Goal: Book appointment/travel/reservation

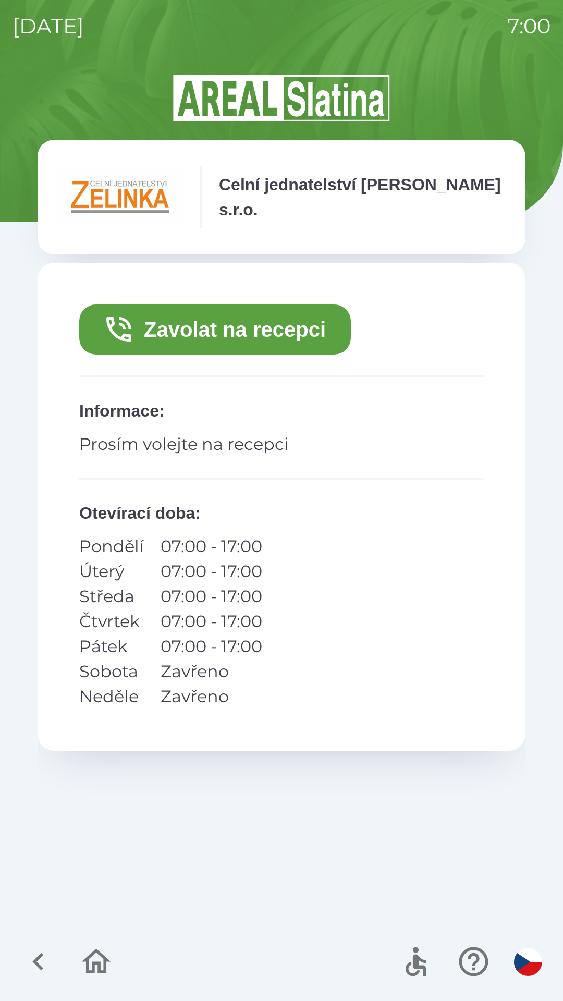
click at [286, 334] on button "Zavolat na recepci" at bounding box center [215, 329] width 272 height 50
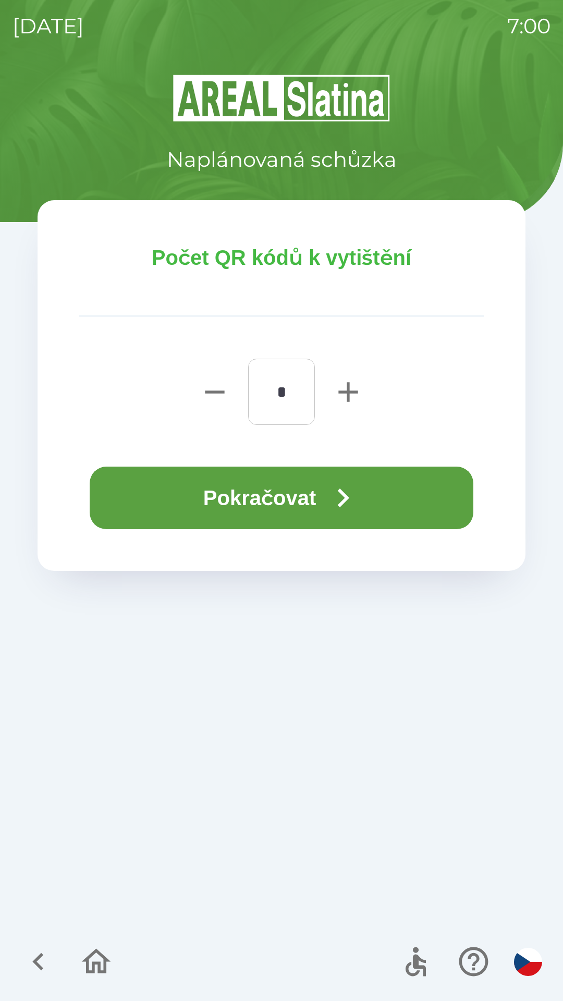
click at [411, 491] on button "Pokračovat" at bounding box center [282, 498] width 384 height 63
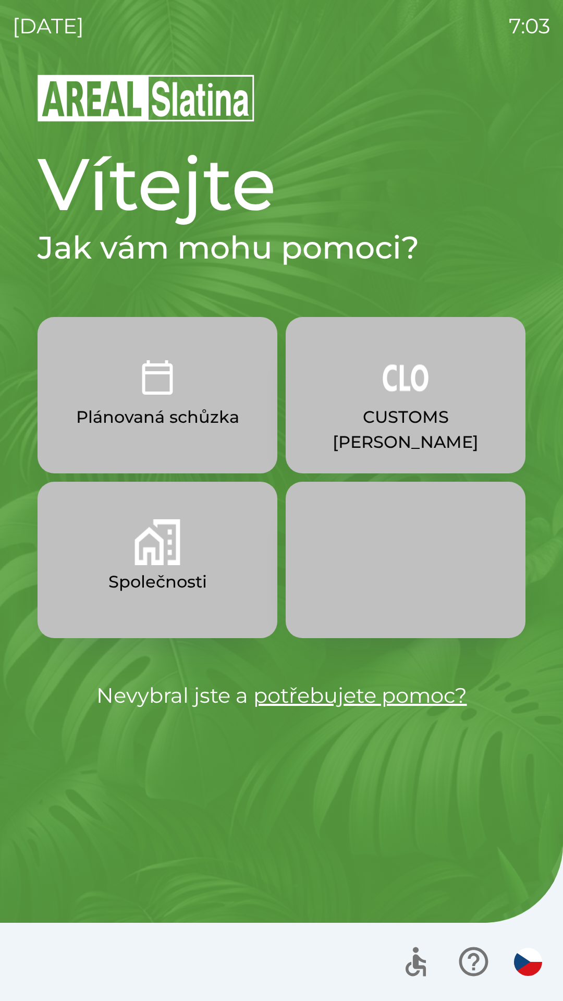
click at [134, 553] on button "Společnosti" at bounding box center [158, 560] width 240 height 156
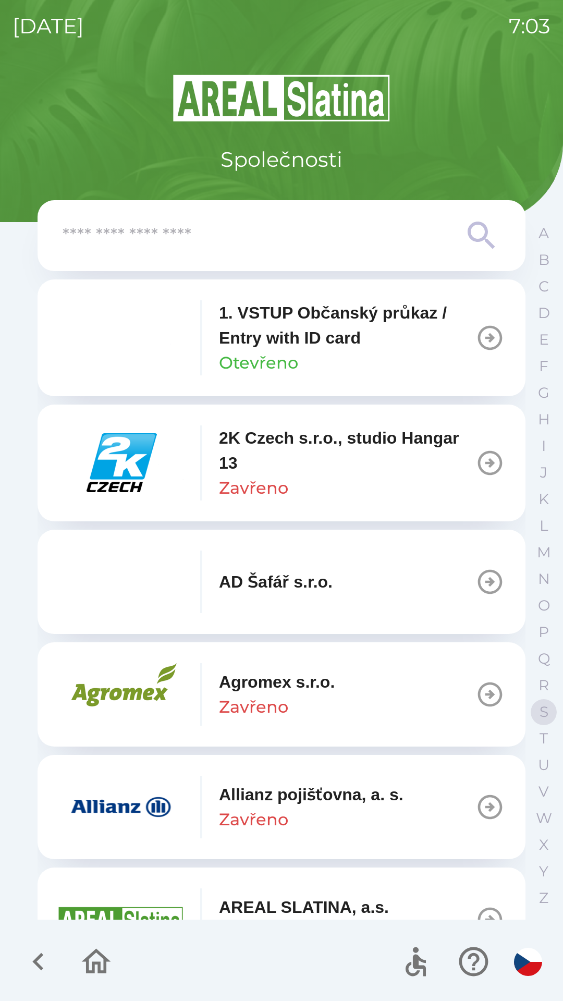
click at [538, 707] on button "S" at bounding box center [544, 712] width 26 height 27
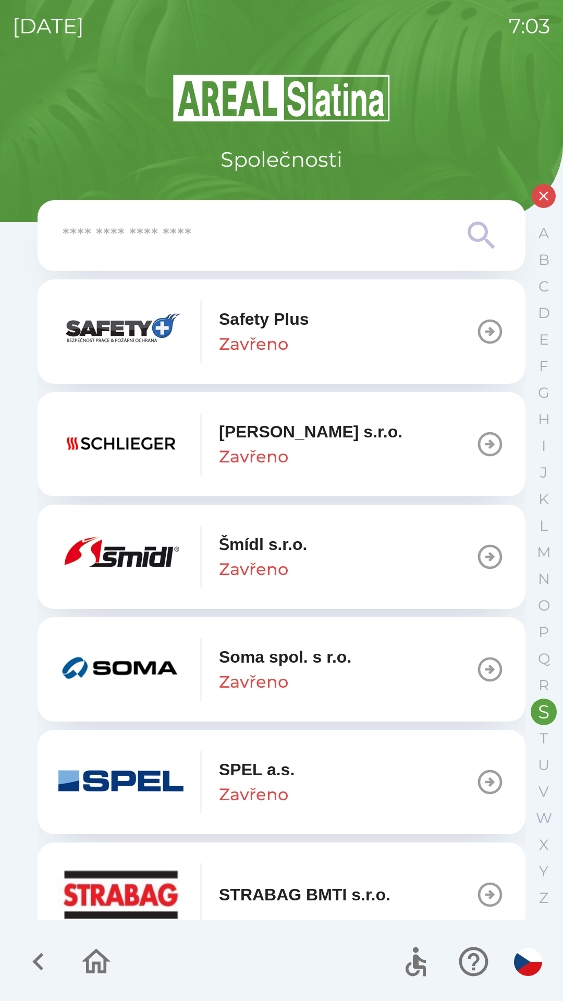
click at [256, 674] on p "Zavřeno" at bounding box center [253, 681] width 69 height 25
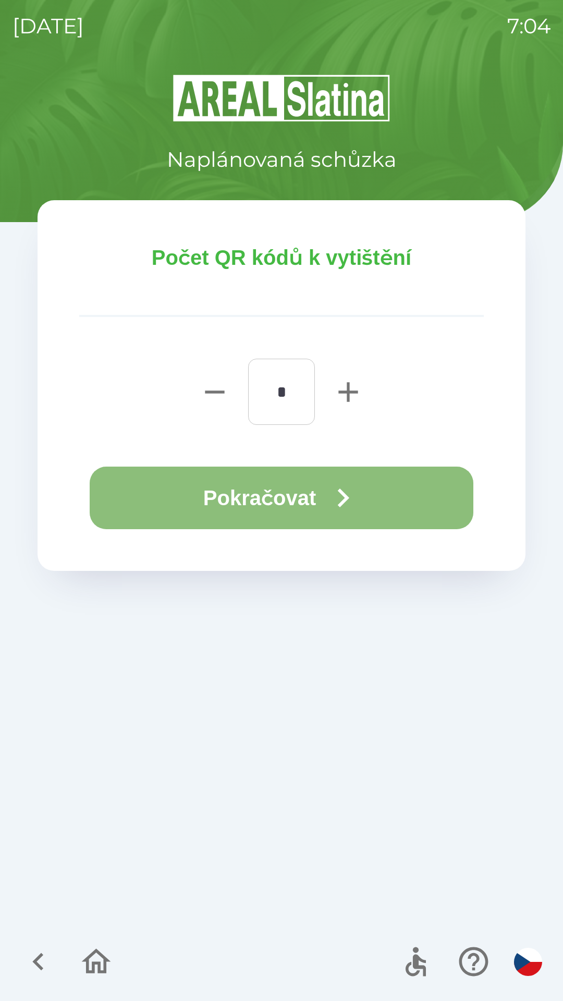
click at [209, 481] on button "Pokračovat" at bounding box center [282, 498] width 384 height 63
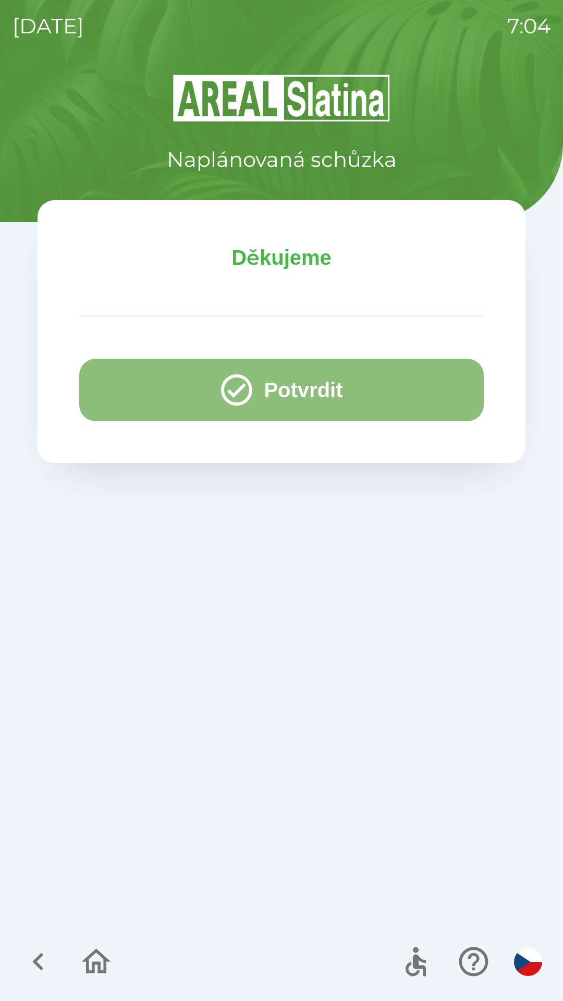
click at [139, 386] on button "Potvrdit" at bounding box center [281, 390] width 405 height 63
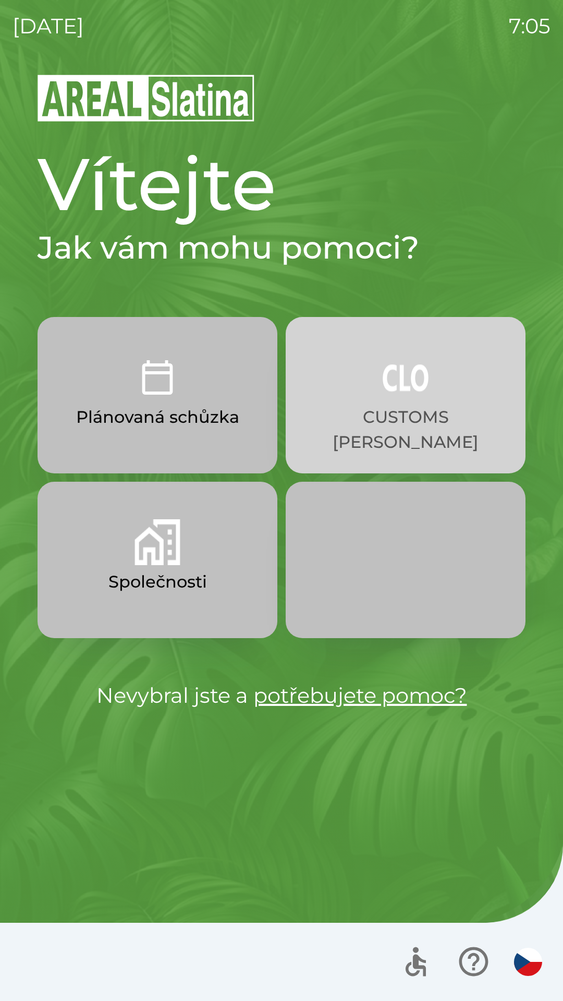
click at [421, 400] on button "CUSTOMS [PERSON_NAME]" at bounding box center [406, 395] width 240 height 156
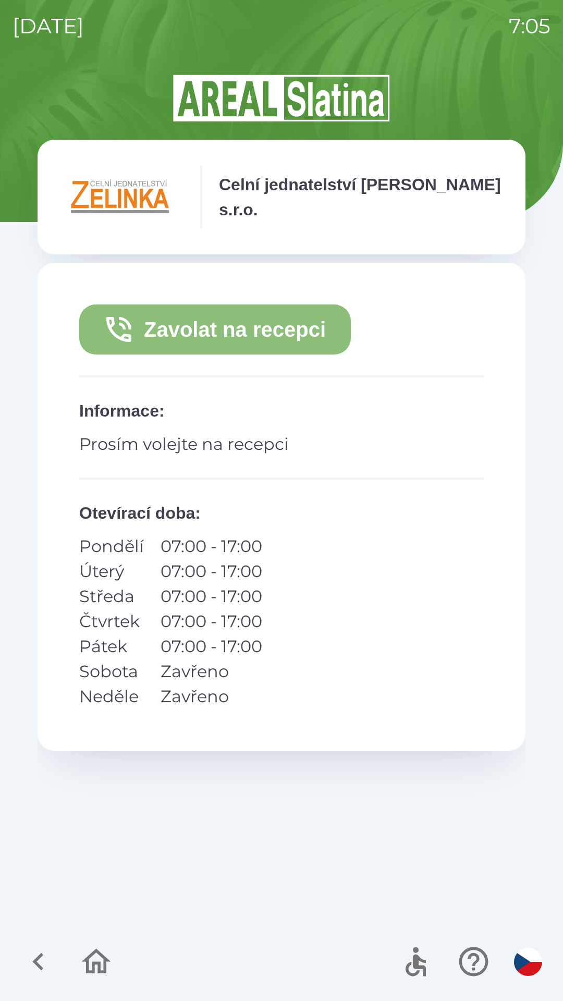
click at [283, 330] on button "Zavolat na recepci" at bounding box center [215, 329] width 272 height 50
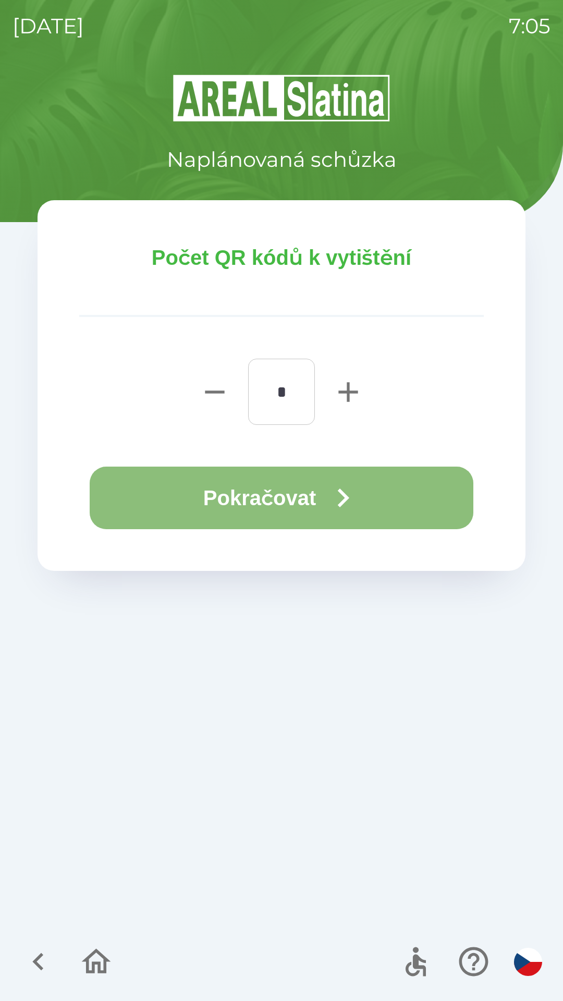
click at [288, 501] on button "Pokračovat" at bounding box center [282, 498] width 384 height 63
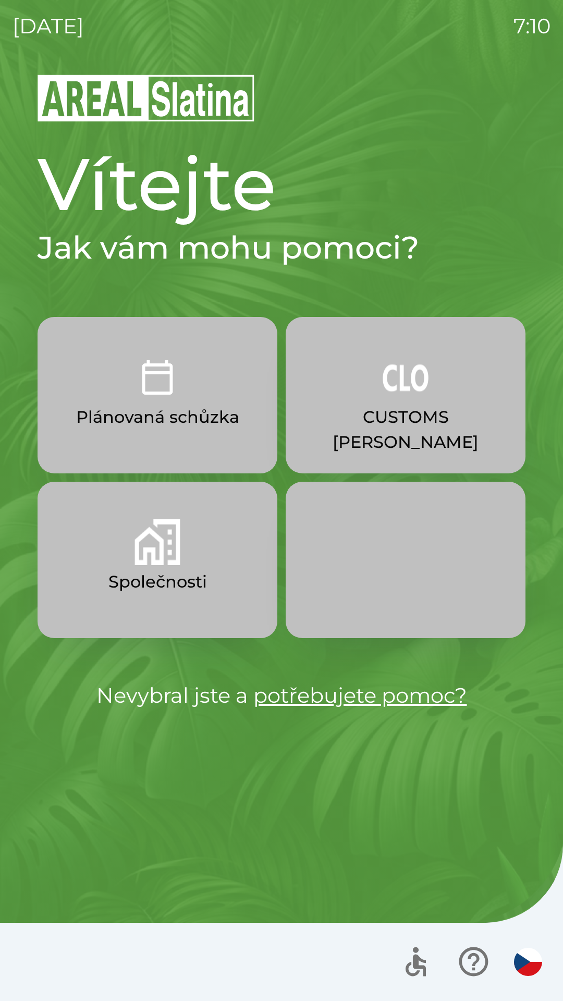
click at [163, 557] on img "button" at bounding box center [158, 542] width 46 height 46
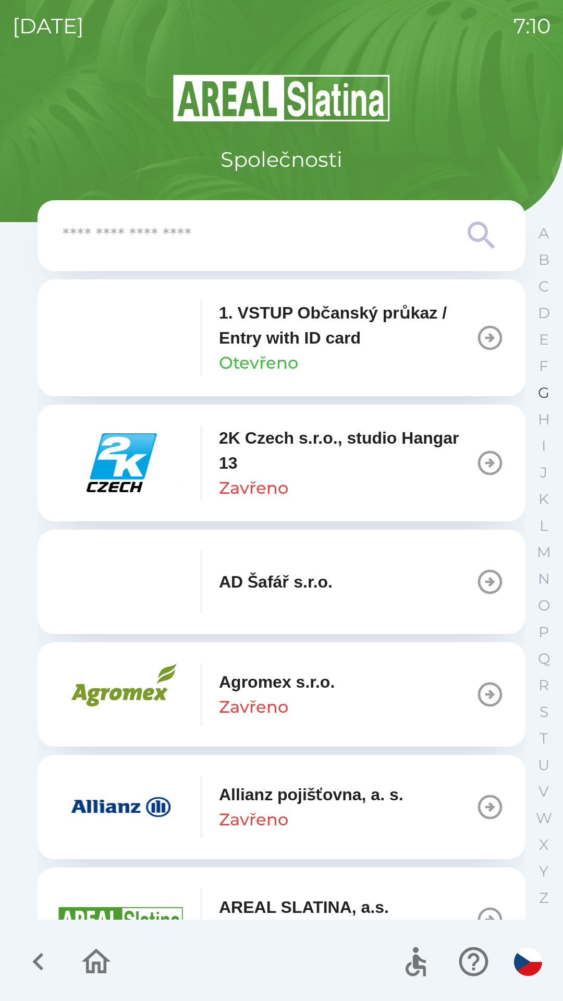
click at [538, 395] on p "G" at bounding box center [543, 393] width 11 height 18
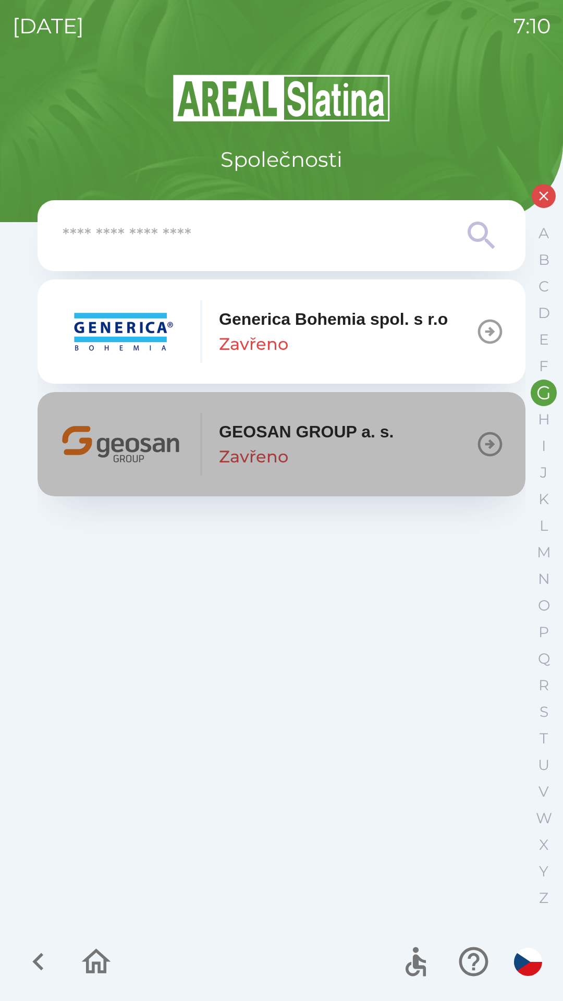
click at [325, 446] on div "GEOSAN GROUP a. s. Zavřeno" at bounding box center [306, 444] width 175 height 50
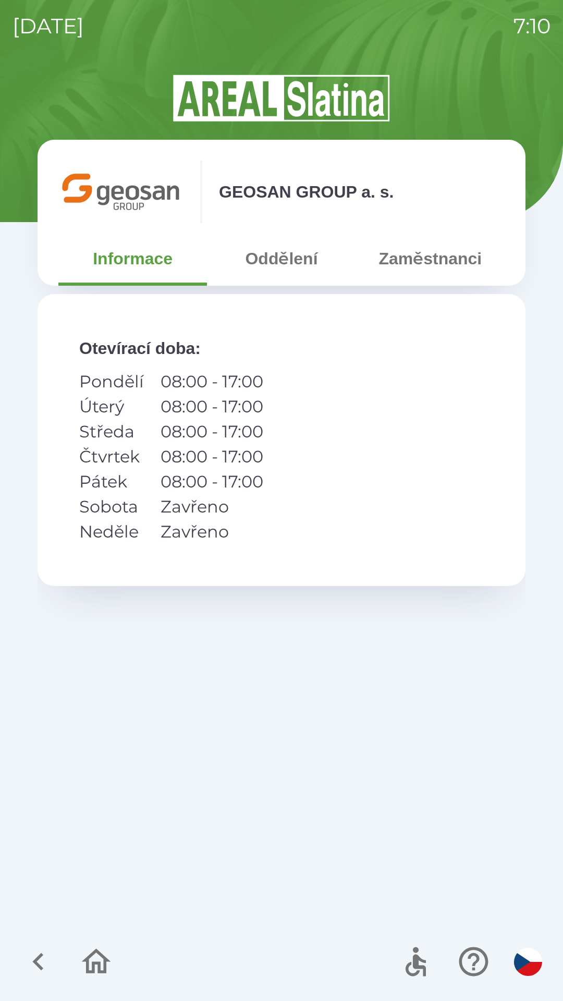
click at [417, 259] on button "Zaměstnanci" at bounding box center [430, 259] width 149 height 38
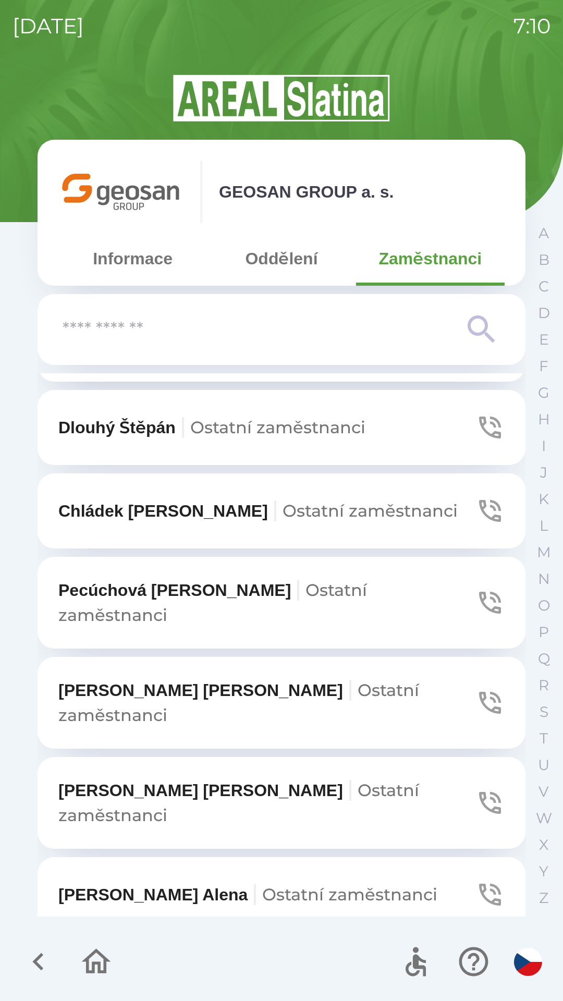
scroll to position [867, 0]
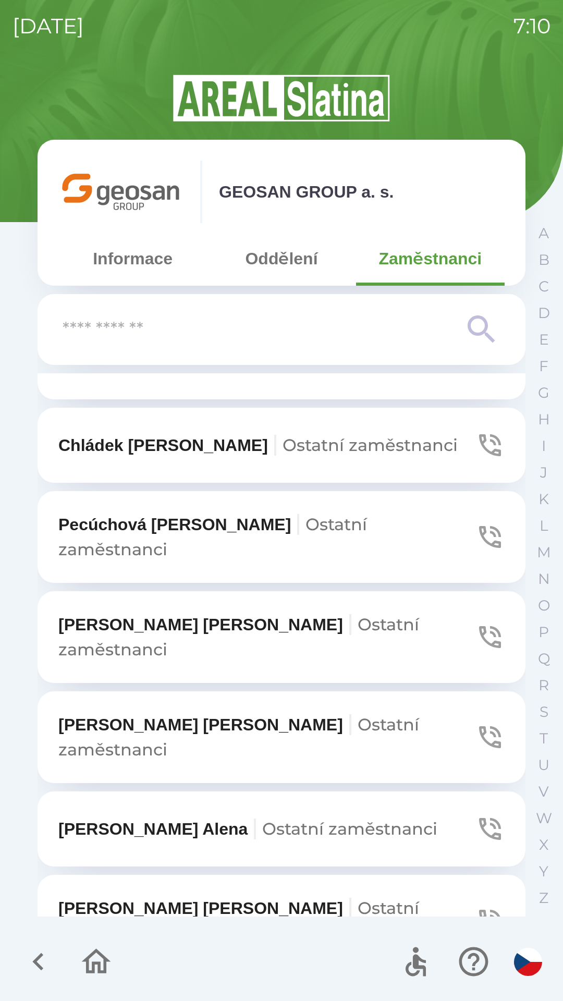
click at [158, 816] on p "Zezulová [PERSON_NAME] zaměstnanci" at bounding box center [247, 828] width 379 height 25
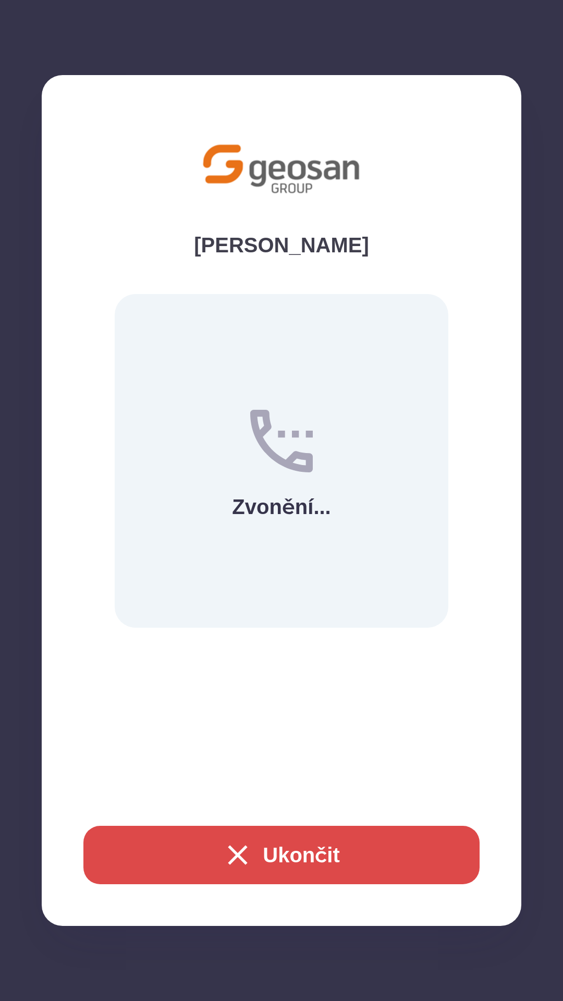
click at [239, 861] on icon "button" at bounding box center [237, 854] width 19 height 19
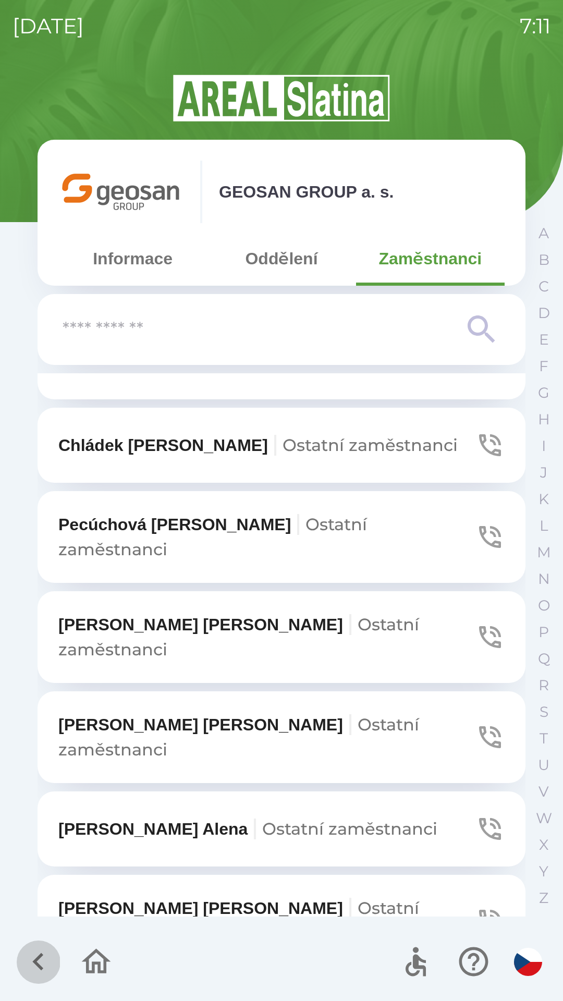
click at [38, 956] on icon "button" at bounding box center [38, 961] width 35 height 35
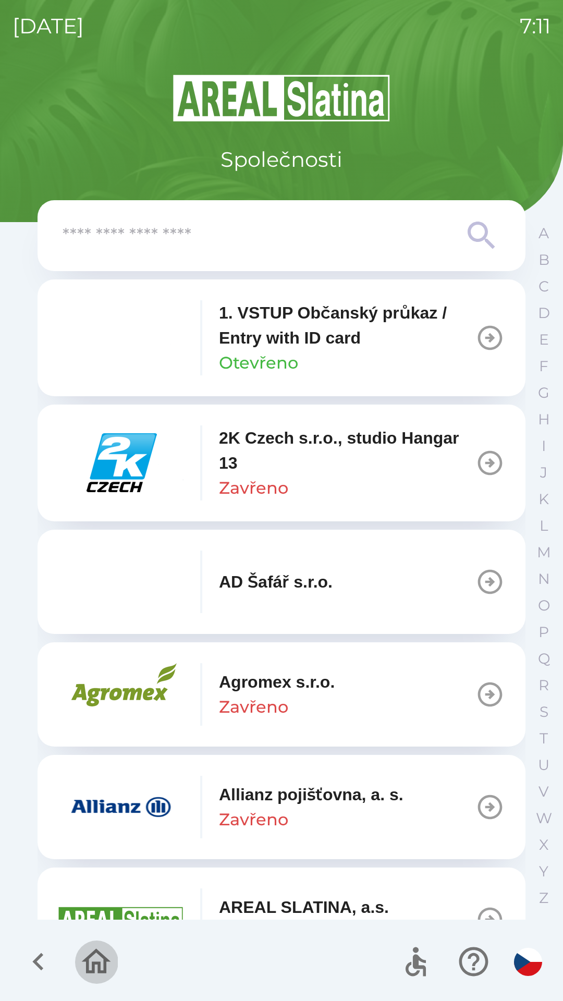
click at [83, 954] on icon "button" at bounding box center [96, 961] width 35 height 35
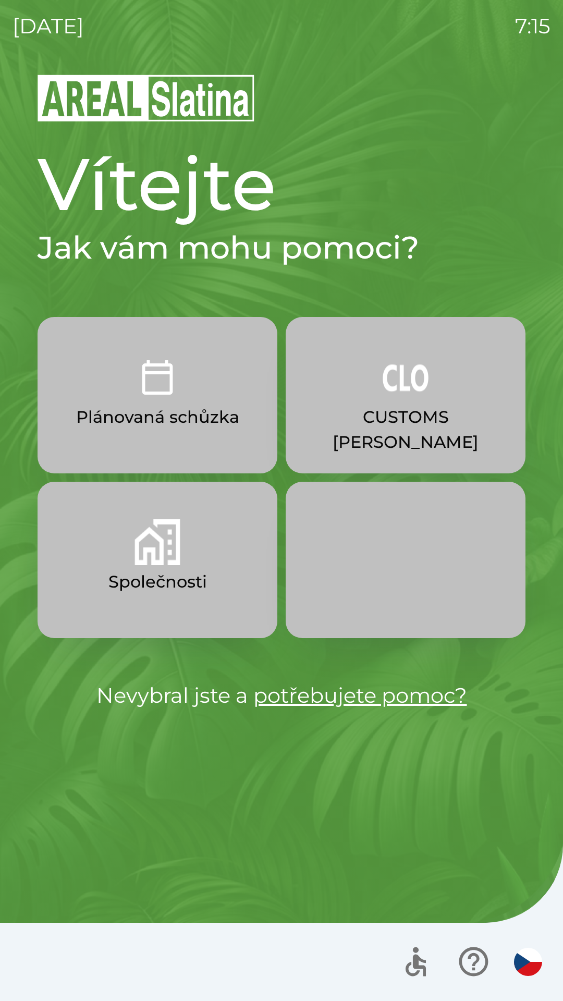
click at [401, 402] on button "CUSTOMS [PERSON_NAME]" at bounding box center [406, 395] width 240 height 156
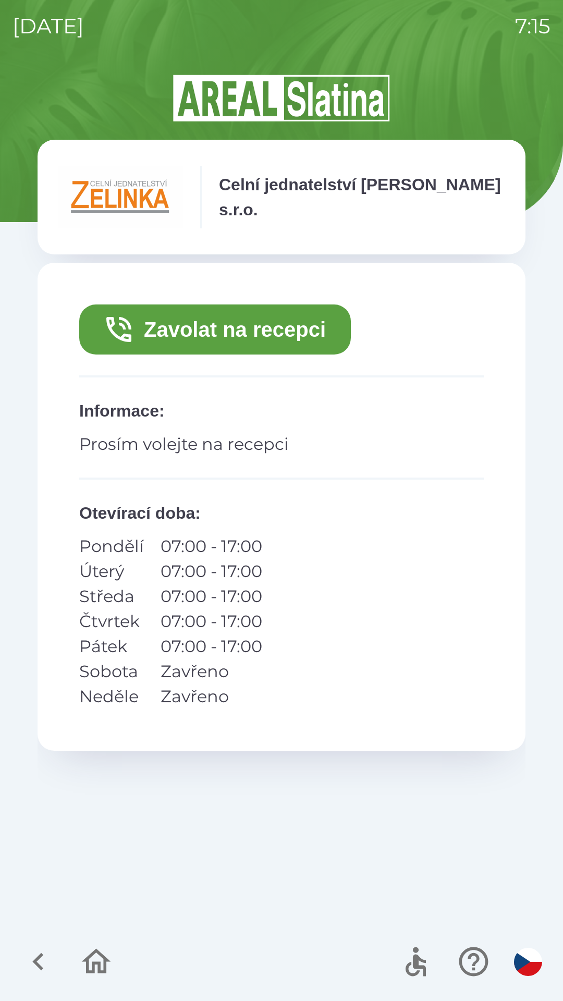
click at [230, 319] on button "Zavolat na recepci" at bounding box center [215, 329] width 272 height 50
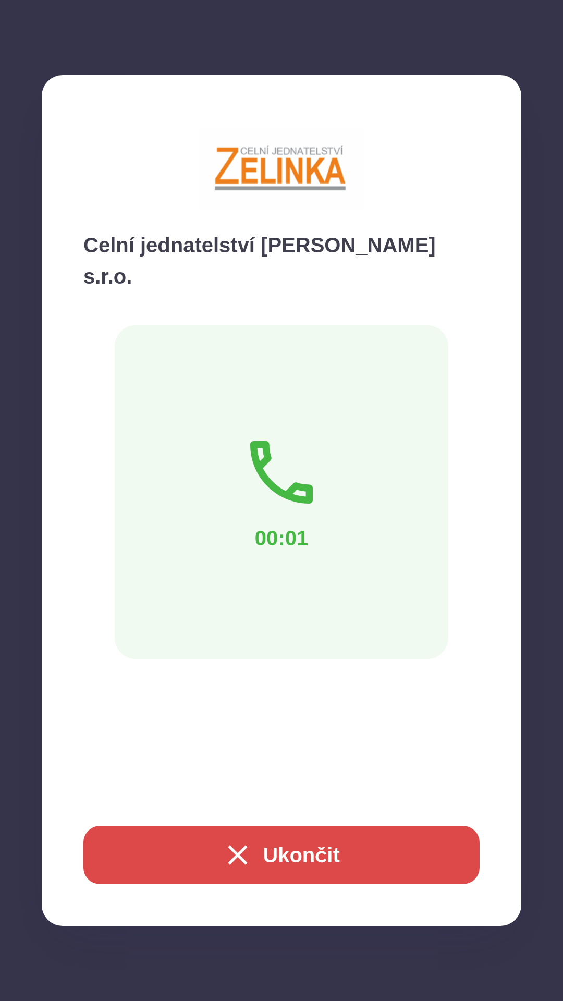
click at [287, 841] on button "Ukončit" at bounding box center [281, 855] width 396 height 58
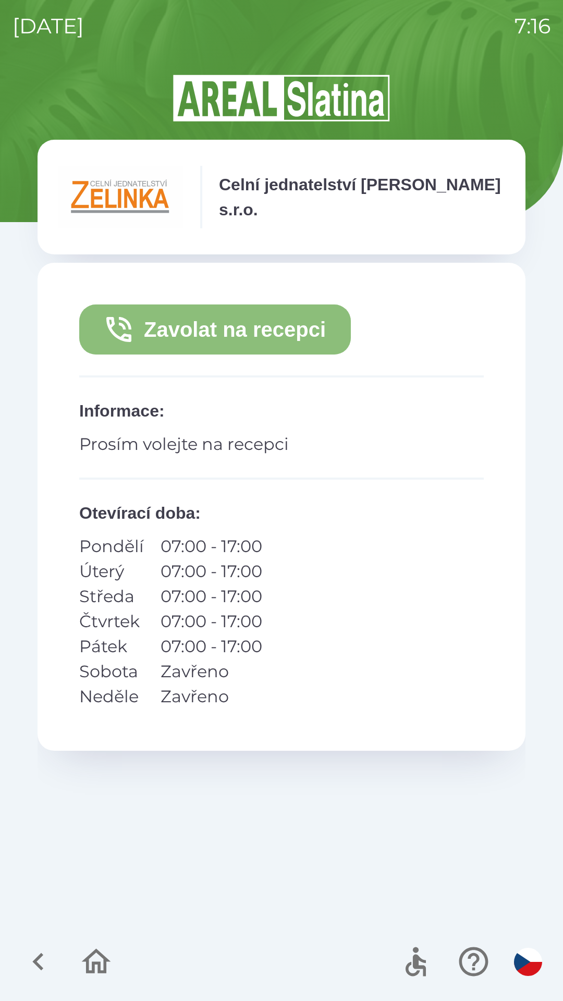
click at [257, 326] on button "Zavolat na recepci" at bounding box center [215, 329] width 272 height 50
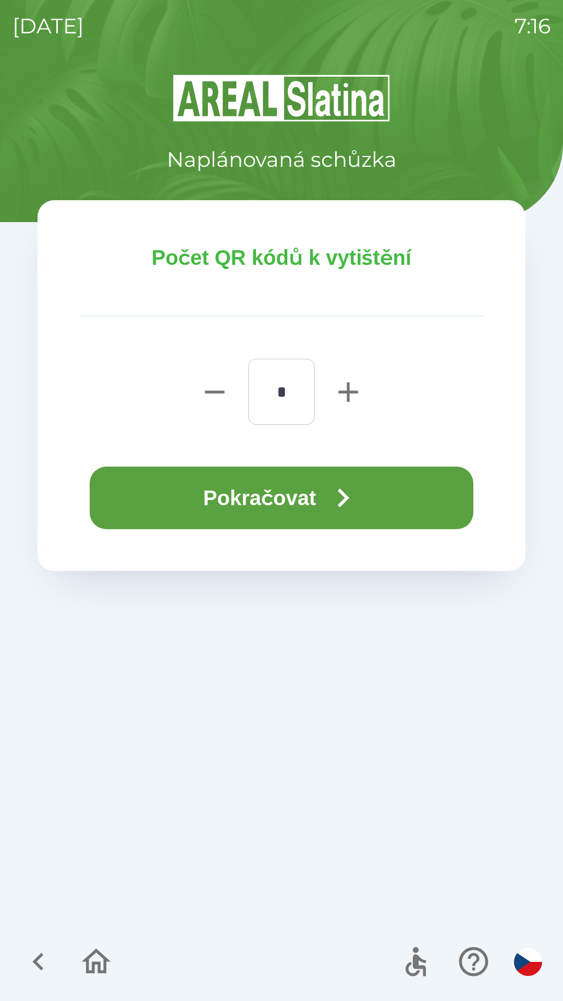
click at [284, 501] on button "Pokračovat" at bounding box center [282, 498] width 384 height 63
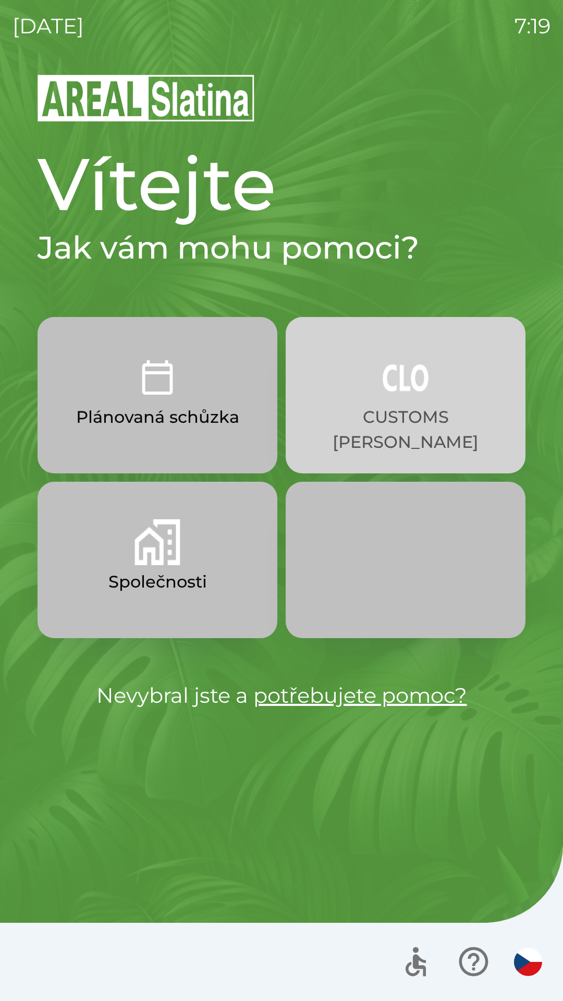
click at [412, 400] on button "CUSTOMS [PERSON_NAME]" at bounding box center [406, 395] width 240 height 156
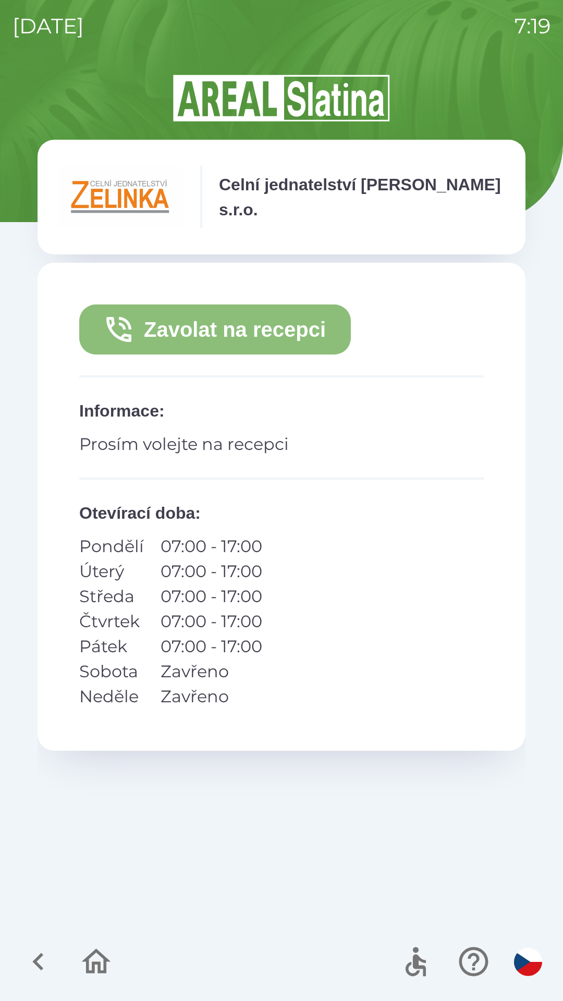
click at [257, 332] on button "Zavolat na recepci" at bounding box center [215, 329] width 272 height 50
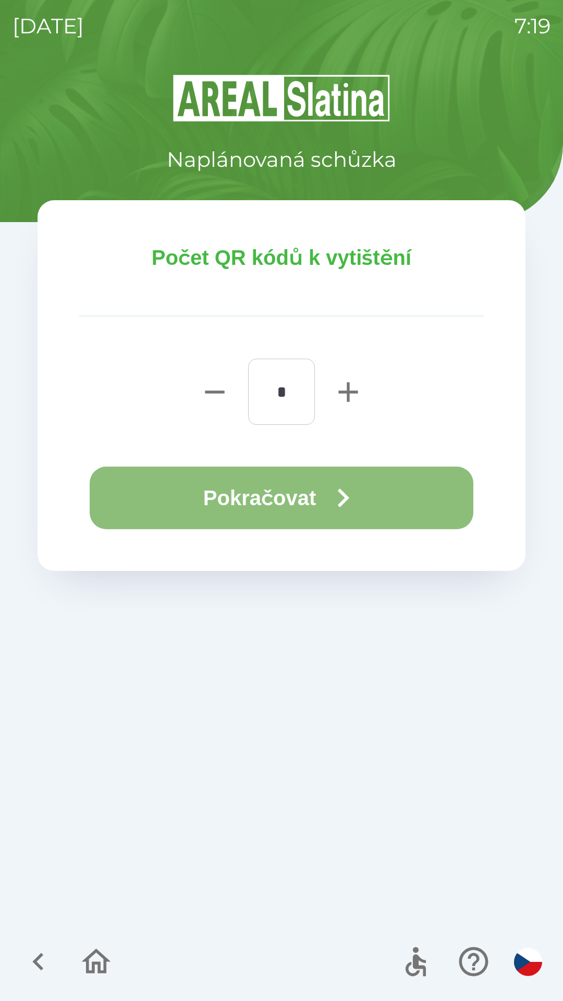
click at [284, 503] on button "Pokračovat" at bounding box center [282, 498] width 384 height 63
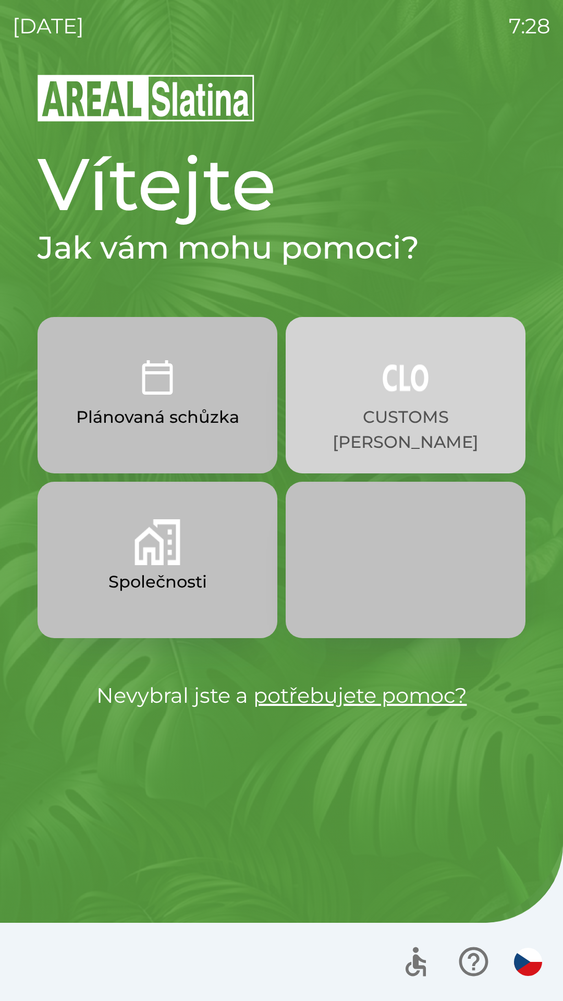
click at [402, 401] on button "CUSTOMS [PERSON_NAME]" at bounding box center [406, 395] width 240 height 156
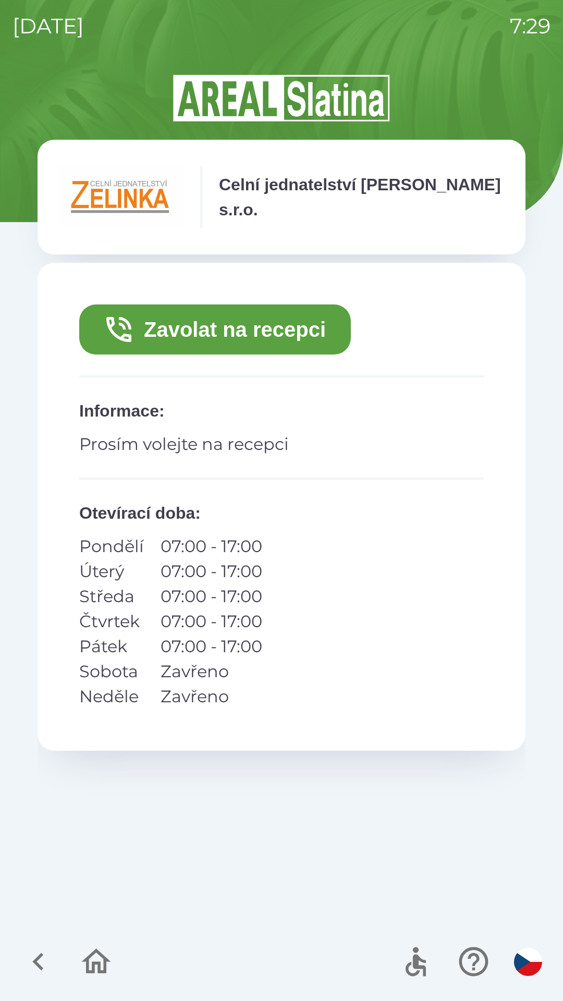
click at [255, 332] on button "Zavolat na recepci" at bounding box center [215, 329] width 272 height 50
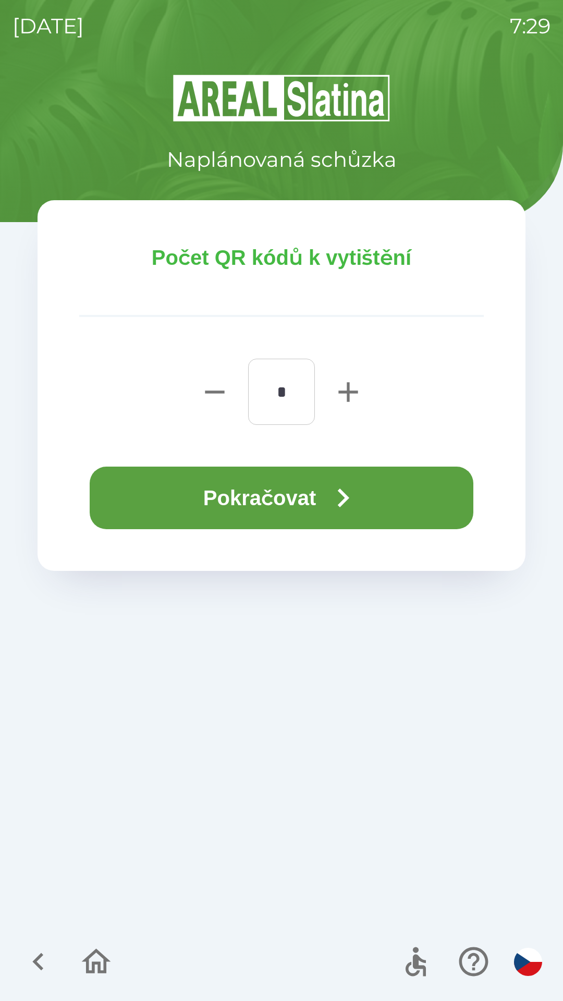
click at [327, 501] on button "Pokračovat" at bounding box center [282, 498] width 384 height 63
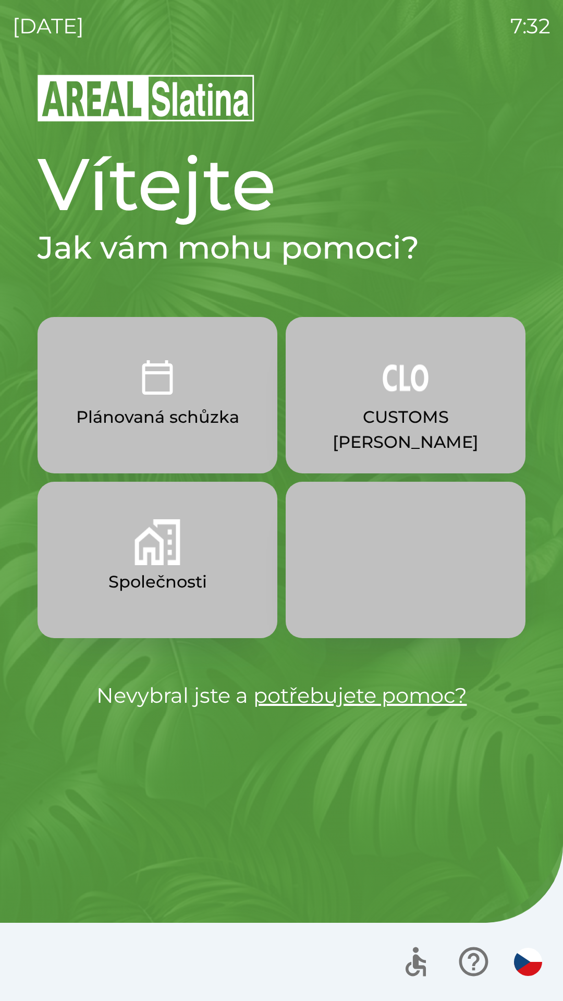
click at [410, 385] on img "button" at bounding box center [406, 378] width 46 height 46
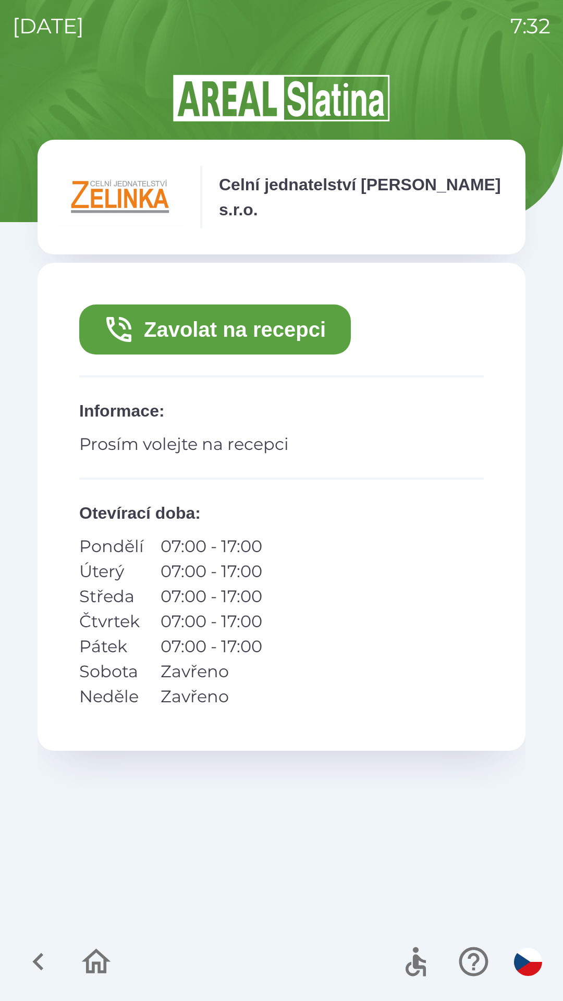
click at [221, 328] on button "Zavolat na recepci" at bounding box center [215, 329] width 272 height 50
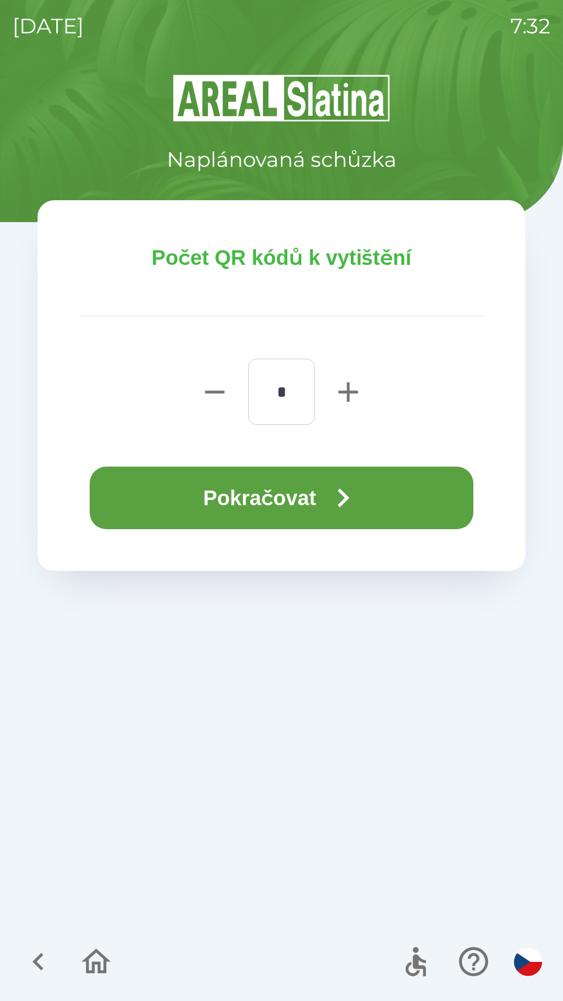
click at [409, 519] on button "Pokračovat" at bounding box center [282, 498] width 384 height 63
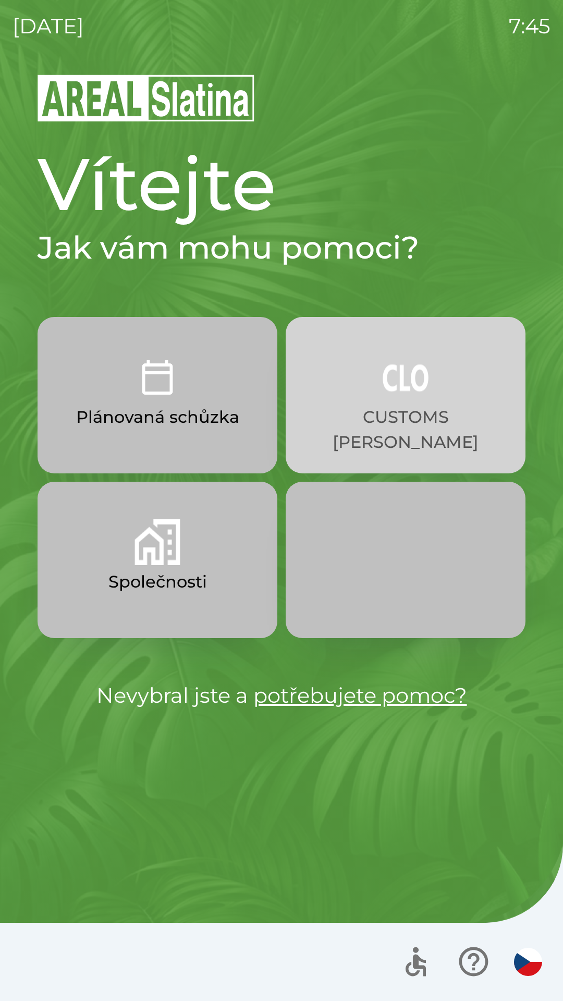
click at [394, 397] on img "button" at bounding box center [406, 378] width 46 height 46
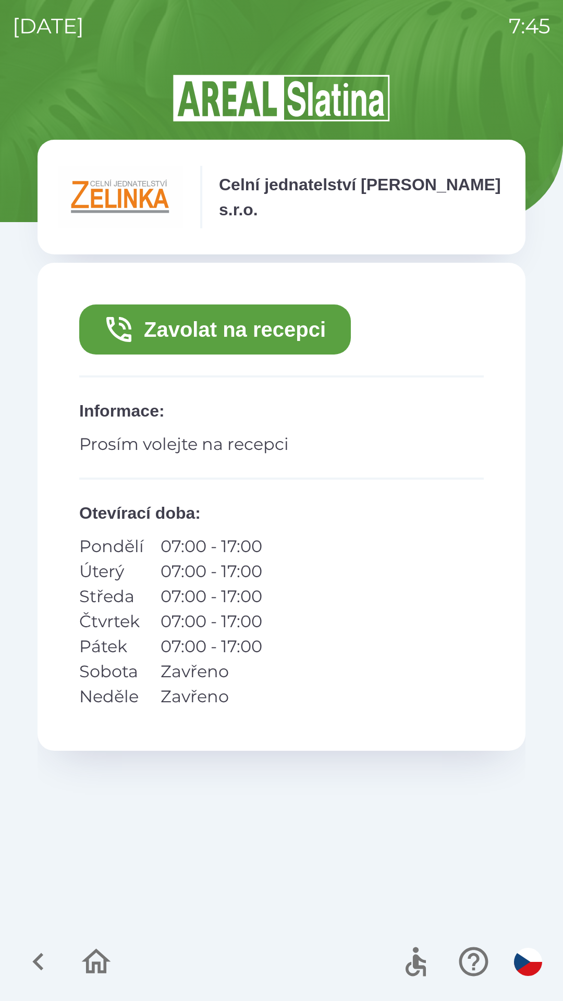
click at [264, 337] on button "Zavolat na recepci" at bounding box center [215, 329] width 272 height 50
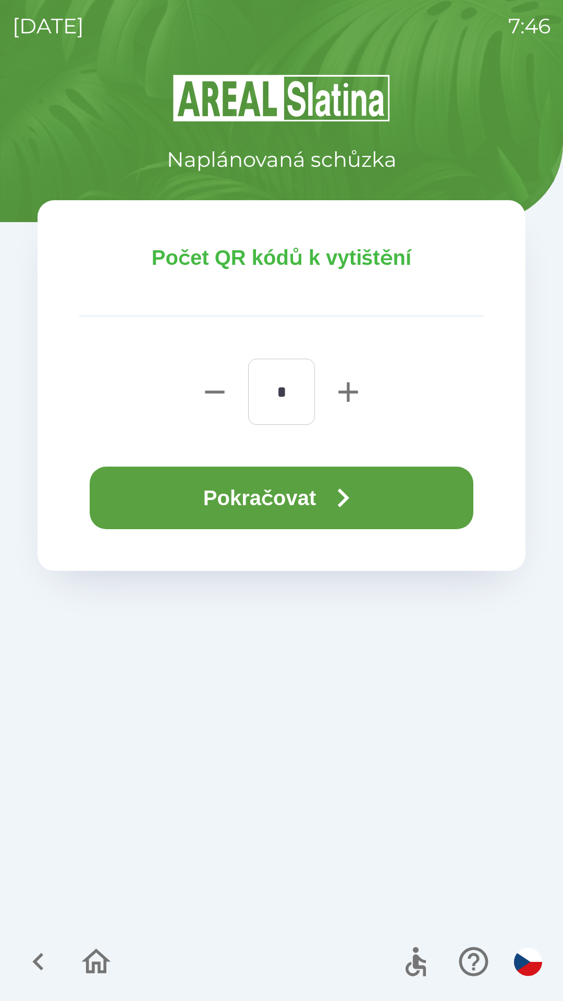
click at [314, 493] on button "Pokračovat" at bounding box center [282, 498] width 384 height 63
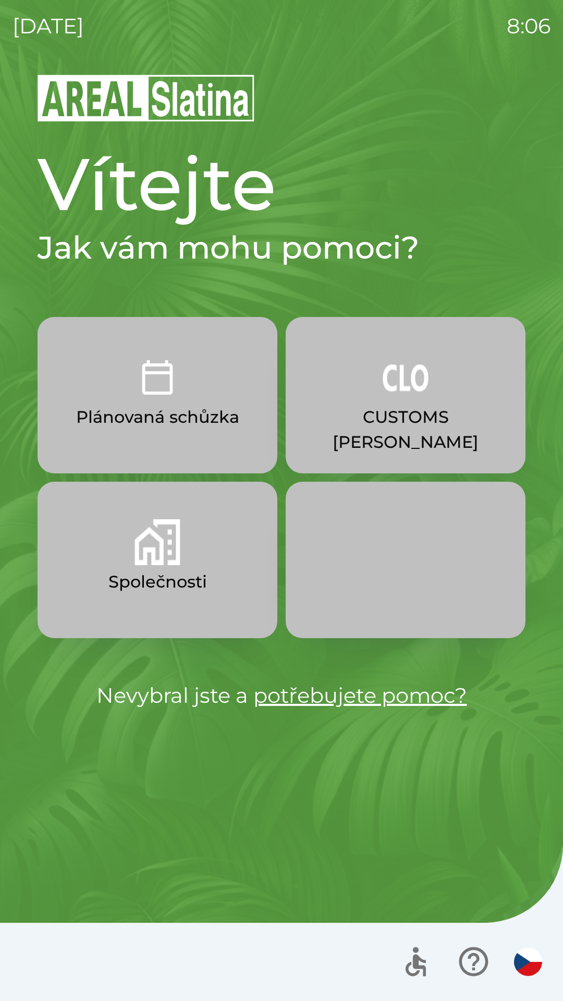
click at [393, 418] on p "CUSTOMS [PERSON_NAME]" at bounding box center [406, 430] width 190 height 50
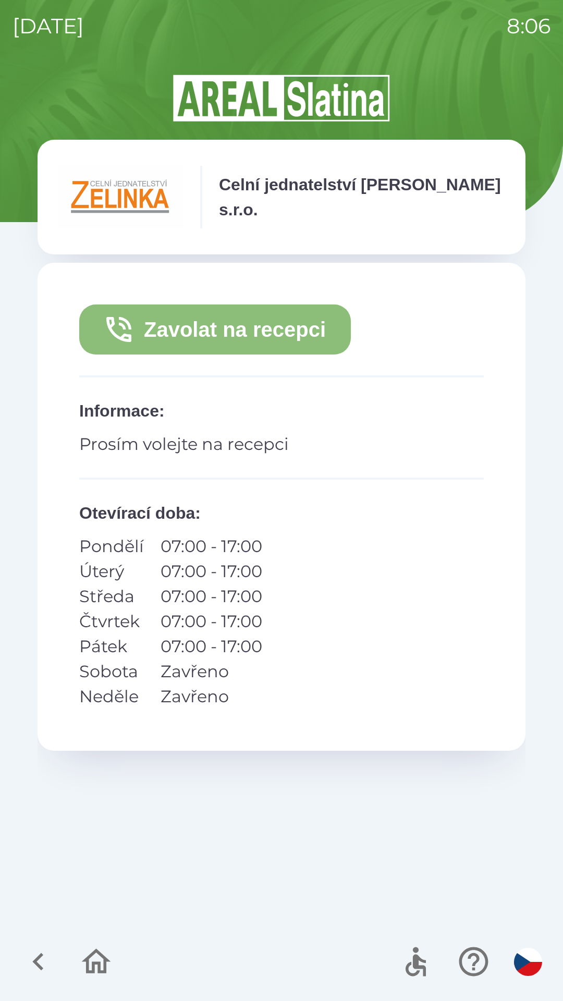
click at [234, 330] on button "Zavolat na recepci" at bounding box center [215, 329] width 272 height 50
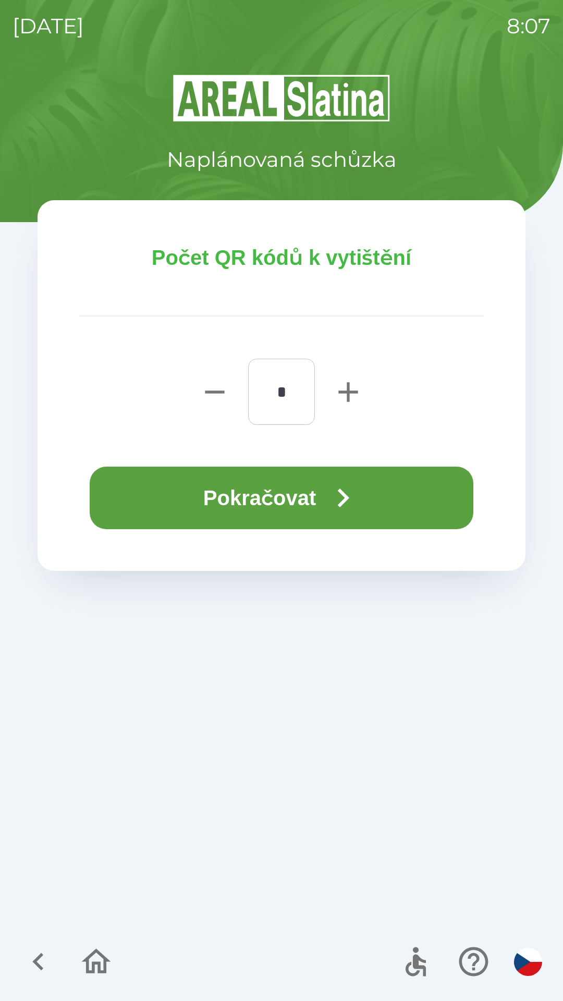
click at [360, 510] on icon "button" at bounding box center [343, 498] width 38 height 38
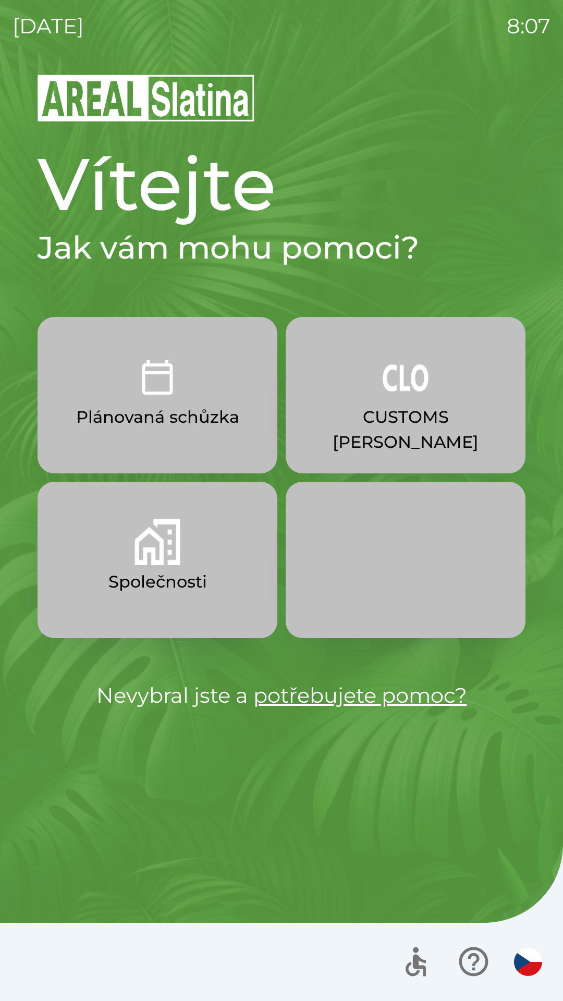
click at [460, 809] on div "Vítejte Jak vám mohu pomoci? Plánovaná schůzka CUSTOMS [PERSON_NAME] Společnost…" at bounding box center [282, 537] width 538 height 928
click at [383, 420] on p "CUSTOMS [PERSON_NAME]" at bounding box center [406, 430] width 190 height 50
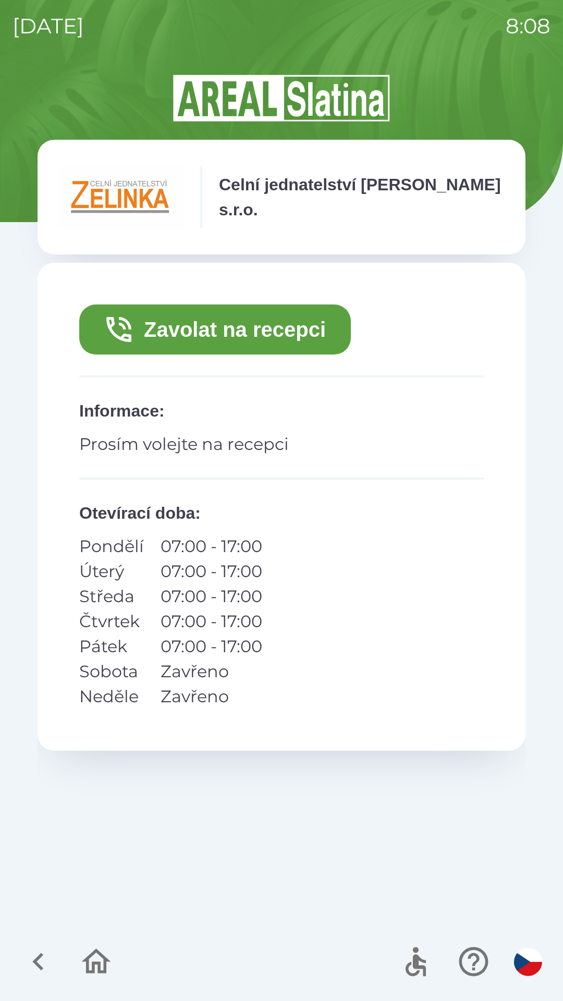
click at [273, 328] on button "Zavolat na recepci" at bounding box center [215, 329] width 272 height 50
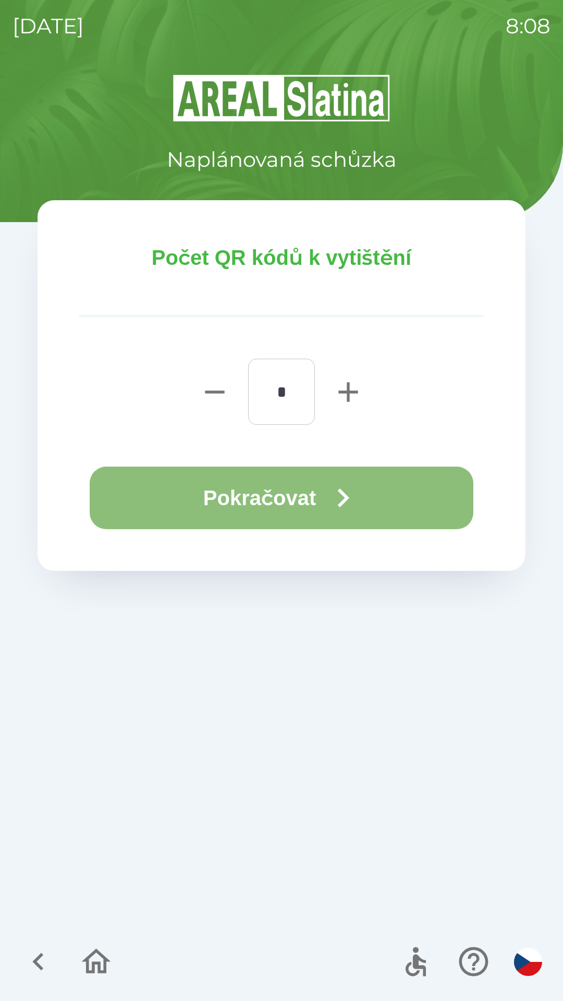
click at [252, 501] on button "Pokračovat" at bounding box center [282, 498] width 384 height 63
